Goal: Find contact information: Find contact information

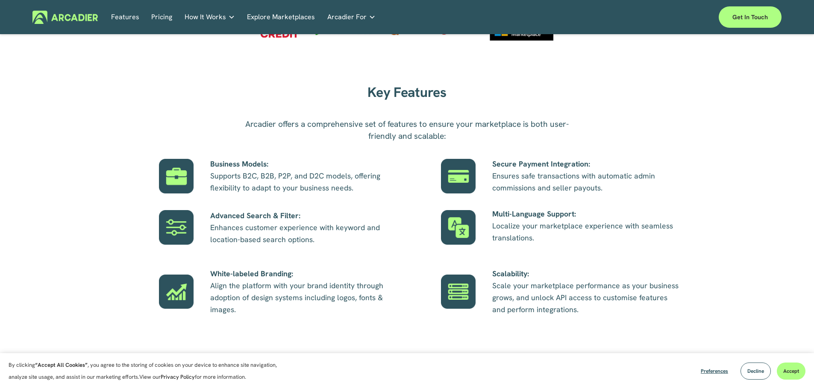
scroll to position [470, 0]
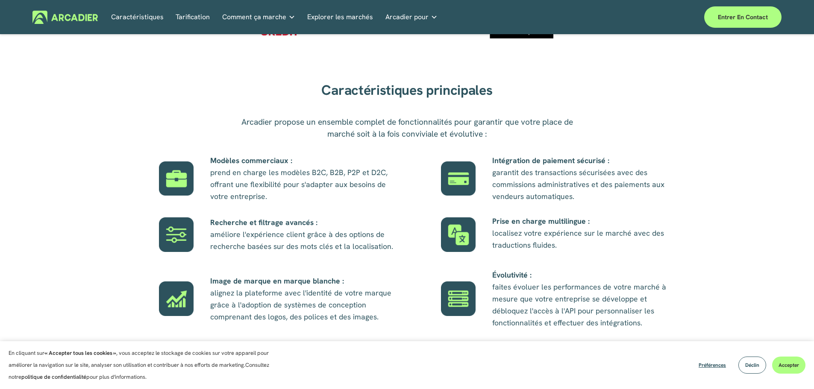
click at [616, 131] on div "Caractéristiques principales Arcadier propose un ensemble complet de fonctionna…" at bounding box center [407, 210] width 814 height 267
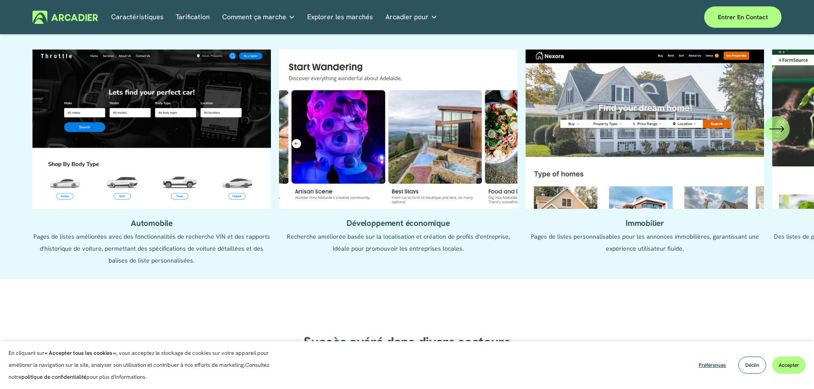
scroll to position [897, 0]
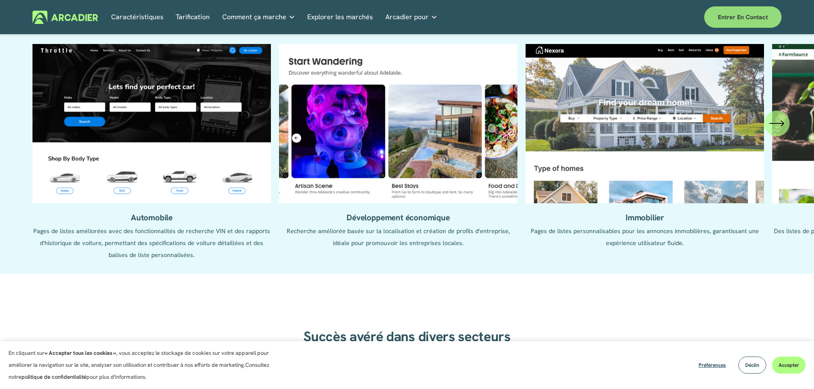
click at [724, 11] on link "Entrer en contact" at bounding box center [742, 16] width 77 height 21
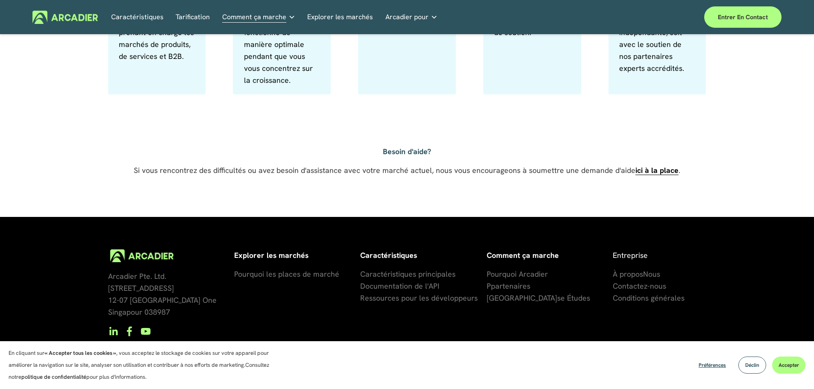
scroll to position [614, 0]
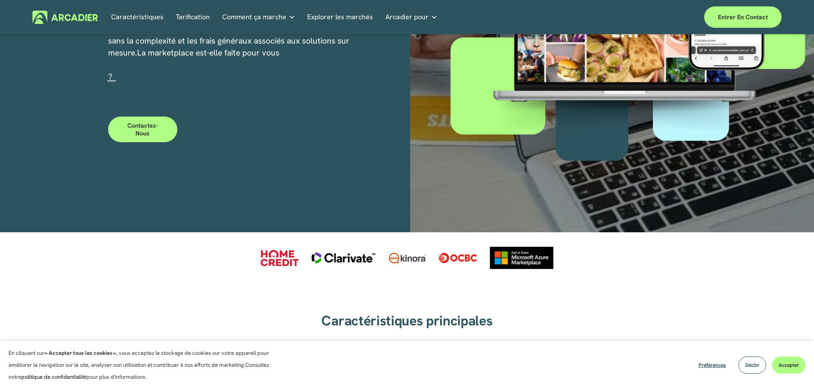
scroll to position [256, 0]
